Goal: Information Seeking & Learning: Learn about a topic

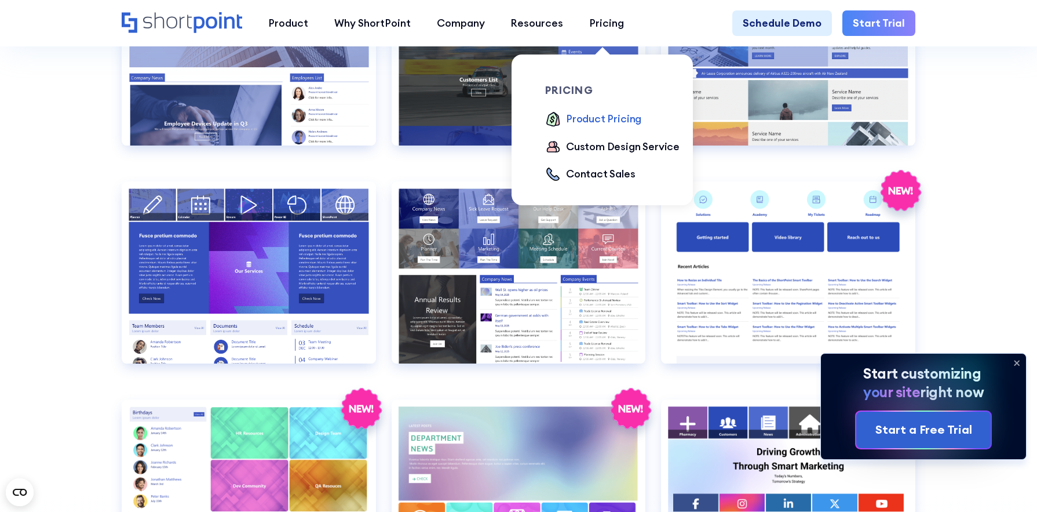
click at [581, 118] on div "Product Pricing" at bounding box center [603, 119] width 75 height 16
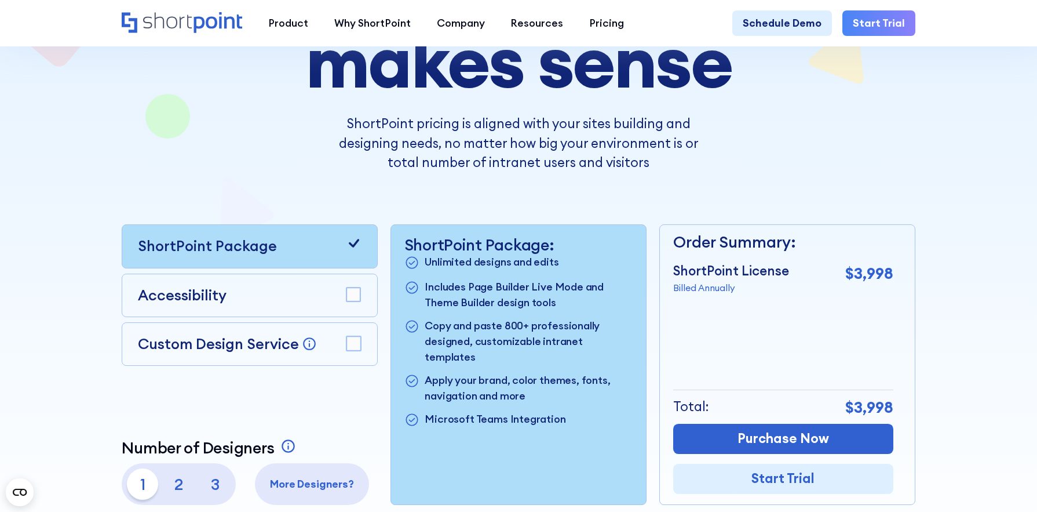
scroll to position [198, 0]
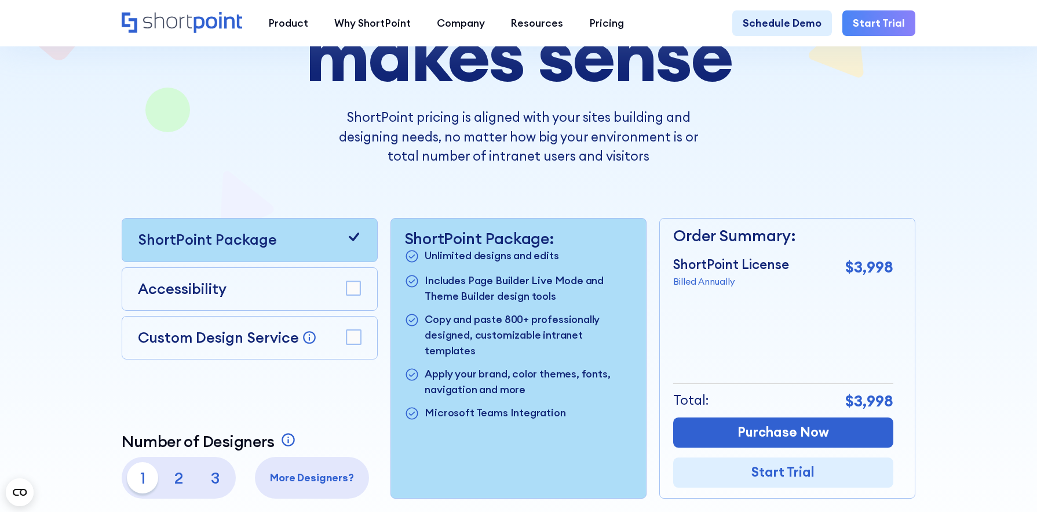
click at [216, 478] on p "3" at bounding box center [215, 477] width 31 height 31
click at [176, 475] on p "2" at bounding box center [178, 477] width 31 height 31
click at [147, 473] on p "1" at bounding box center [142, 477] width 31 height 31
click at [177, 474] on p "2" at bounding box center [178, 477] width 31 height 31
click at [206, 478] on p "3" at bounding box center [215, 477] width 31 height 31
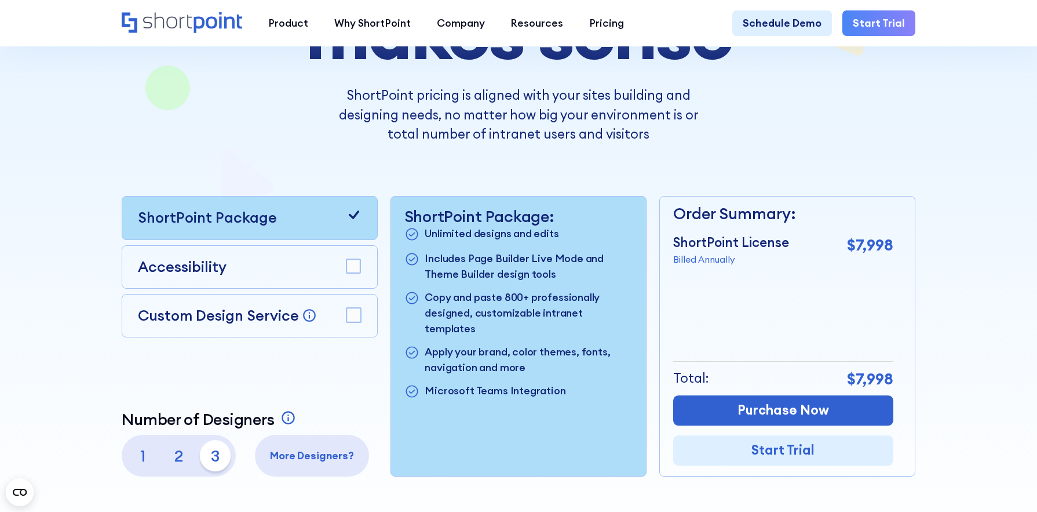
scroll to position [0, 0]
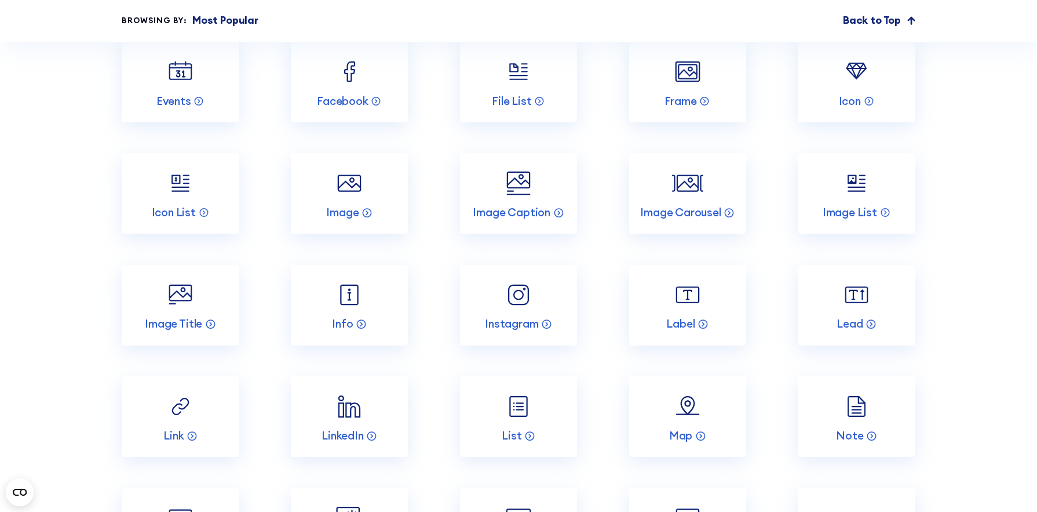
scroll to position [1737, 0]
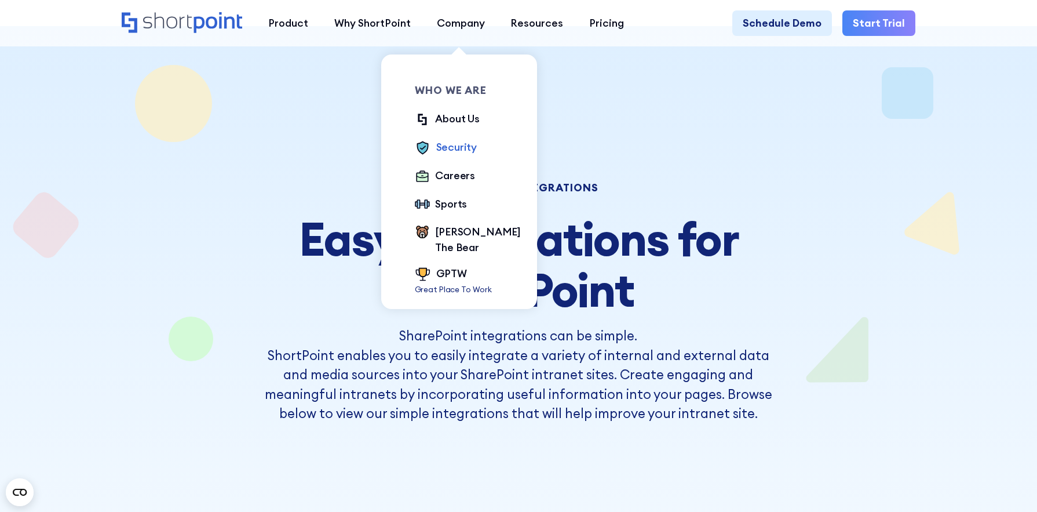
click at [450, 150] on div "Security" at bounding box center [456, 148] width 41 height 16
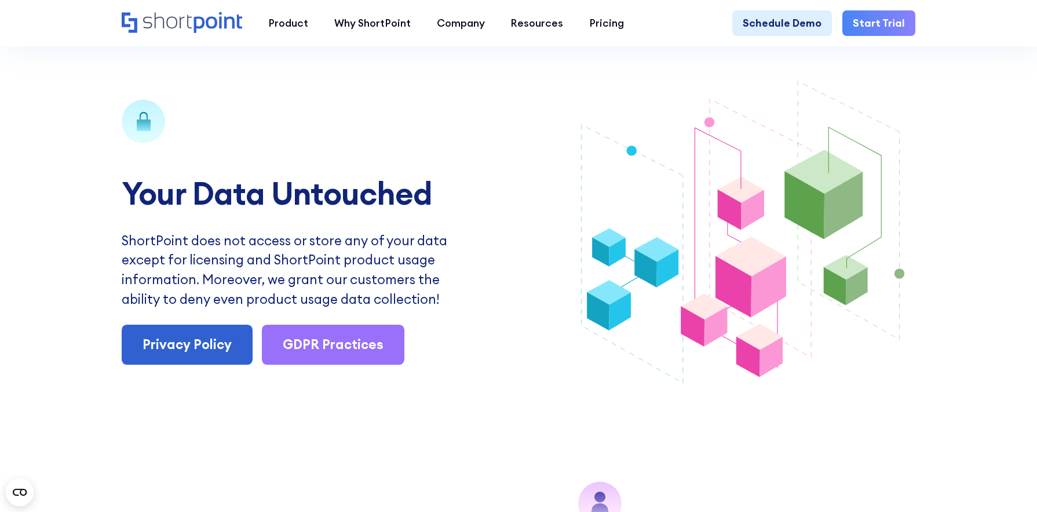
scroll to position [1412, 0]
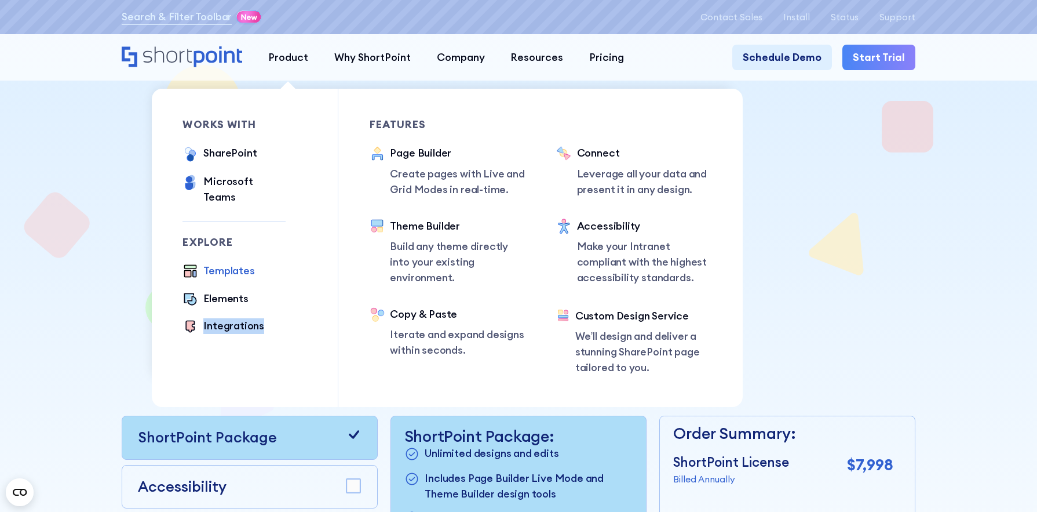
click at [239, 263] on div "Templates" at bounding box center [228, 271] width 51 height 16
